Goal: Information Seeking & Learning: Learn about a topic

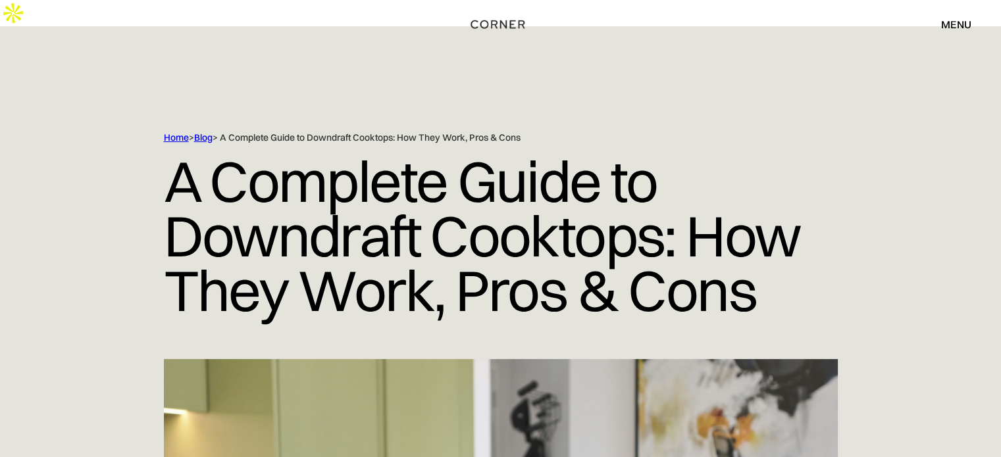
click at [208, 132] on link "Blog" at bounding box center [203, 138] width 18 height 12
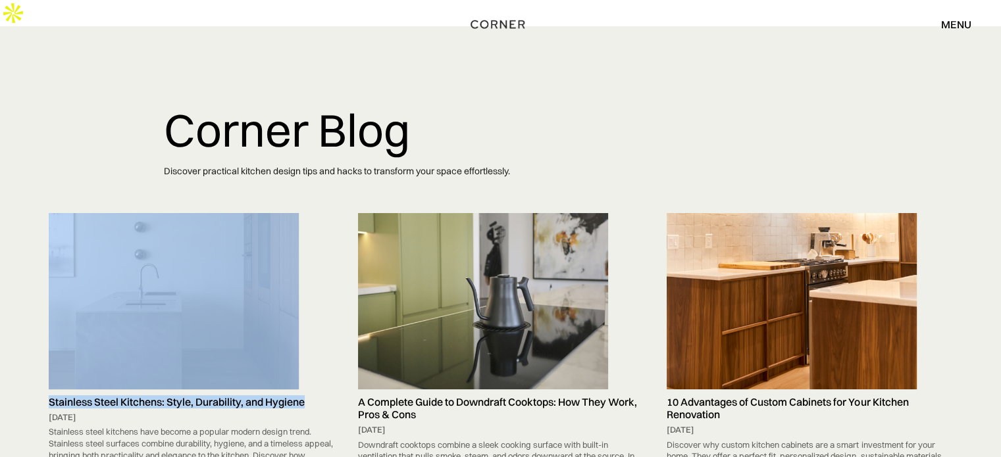
drag, startPoint x: 39, startPoint y: 371, endPoint x: 312, endPoint y: 380, distance: 273.2
copy link "Stainless Steel Kitchens: Style, Durability, and Hygiene"
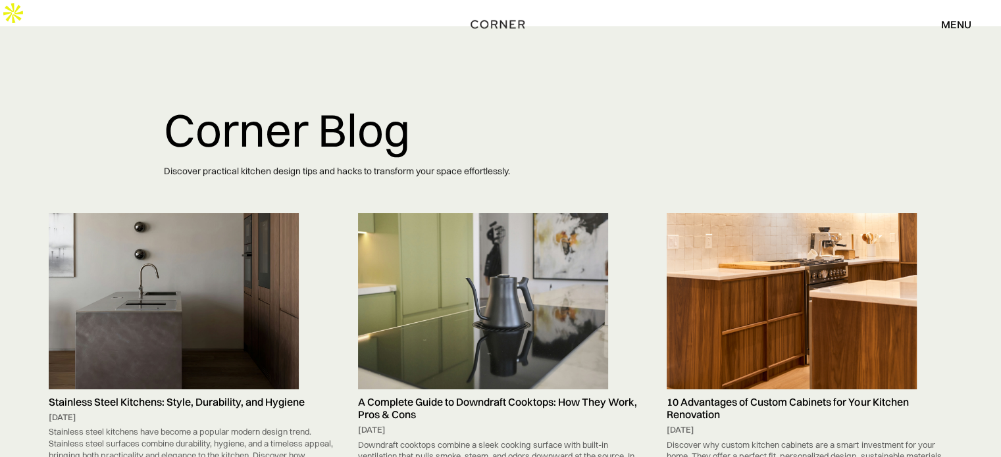
click at [255, 160] on p "Discover practical kitchen design tips and hacks to transform your space effort…" at bounding box center [501, 171] width 674 height 32
click at [257, 220] on img at bounding box center [174, 301] width 250 height 176
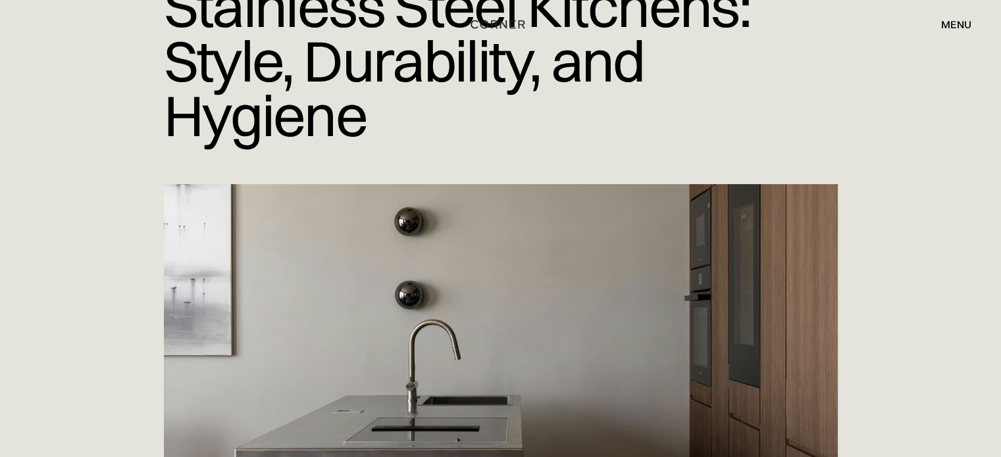
click at [262, 184] on img at bounding box center [501, 421] width 674 height 474
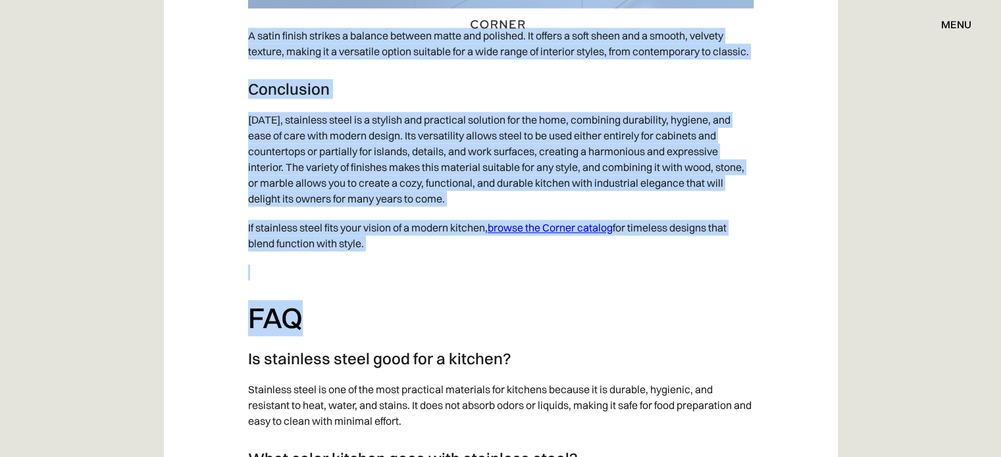
scroll to position [6842, 0]
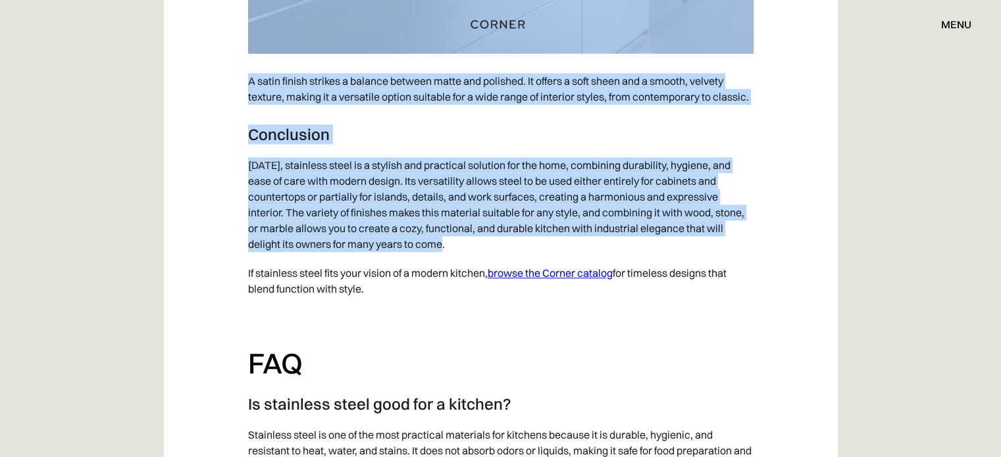
drag, startPoint x: 231, startPoint y: 219, endPoint x: 518, endPoint y: 236, distance: 288.0
copy div "Stainless steel was once considered a material exclusively for professional or …"
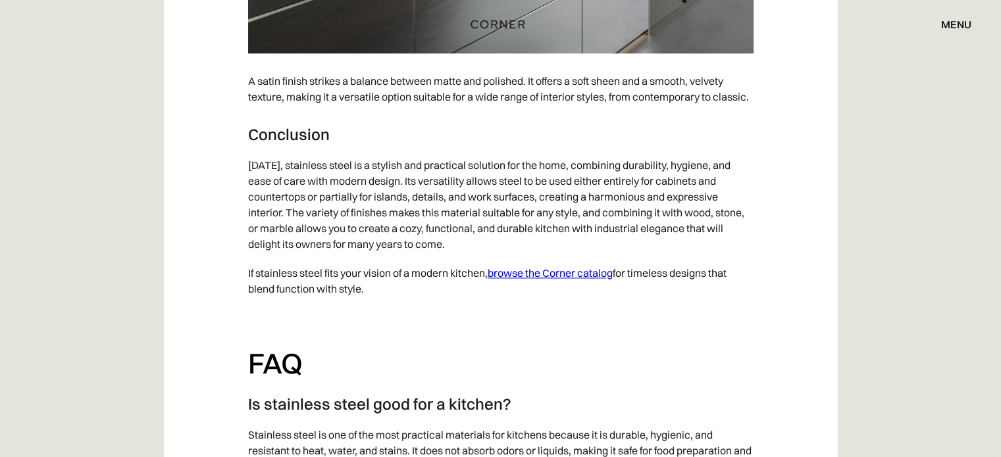
click at [564, 353] on h2 "FAQ" at bounding box center [500, 363] width 505 height 36
